Goal: Find specific page/section: Find specific page/section

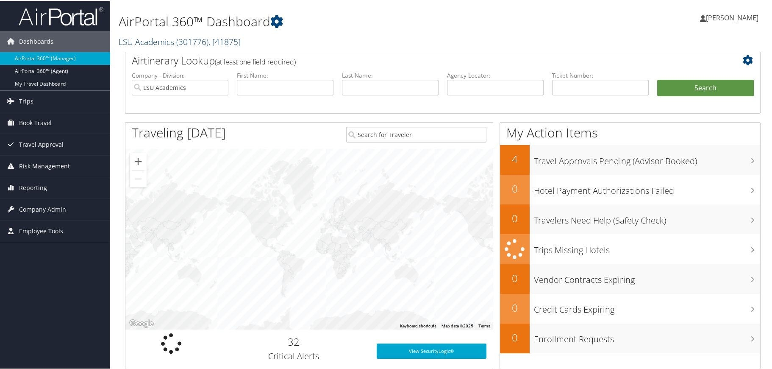
click at [190, 40] on span "( 301776 )" at bounding box center [192, 40] width 32 height 11
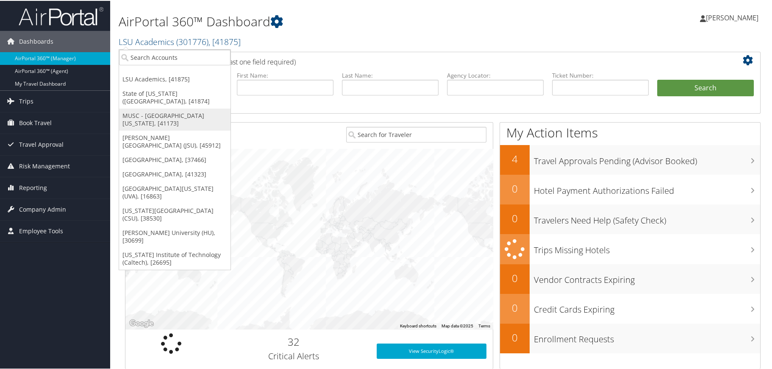
click at [184, 109] on link "MUSC - [GEOGRAPHIC_DATA][US_STATE], [41173]" at bounding box center [174, 119] width 111 height 22
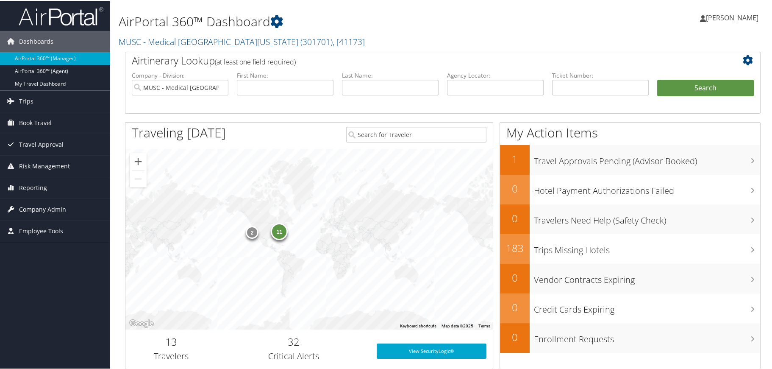
click at [47, 209] on span "Company Admin" at bounding box center [42, 208] width 47 height 21
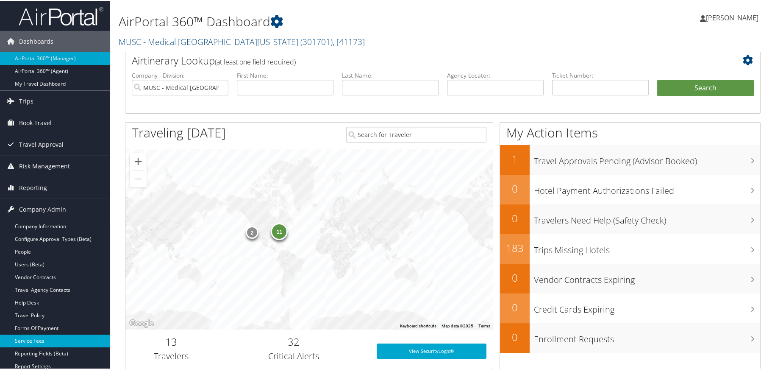
click at [46, 341] on link "Service Fees" at bounding box center [55, 339] width 110 height 13
